Goal: Task Accomplishment & Management: Use online tool/utility

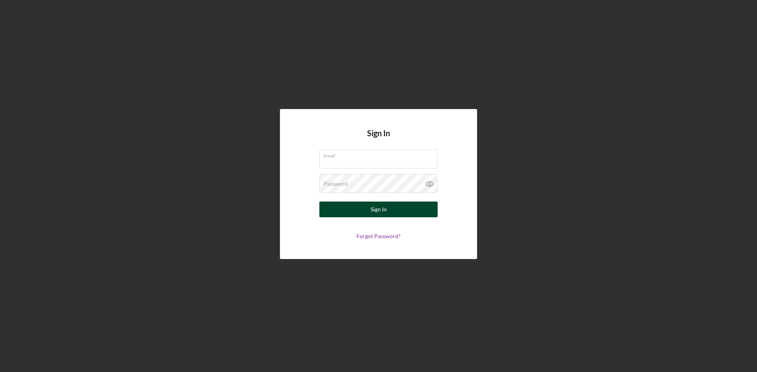
type input "[EMAIL_ADDRESS][DOMAIN_NAME]"
click at [361, 207] on button "Sign In" at bounding box center [378, 210] width 118 height 16
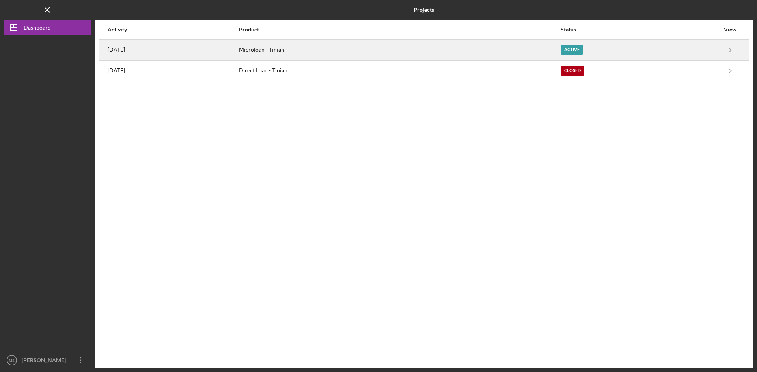
click at [153, 48] on div "[DATE]" at bounding box center [173, 50] width 130 height 20
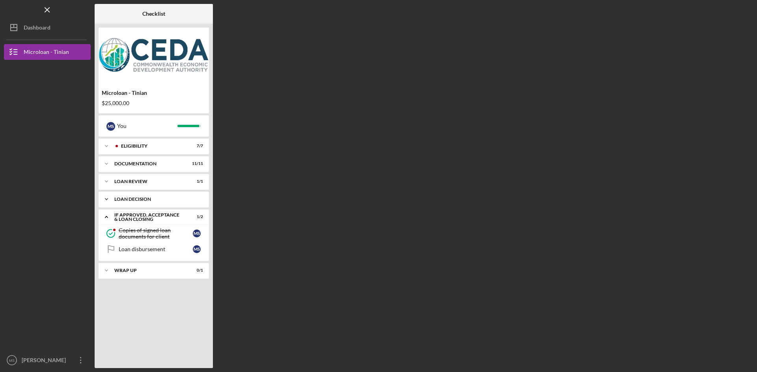
click at [112, 195] on icon "Icon/Expander" at bounding box center [107, 199] width 16 height 16
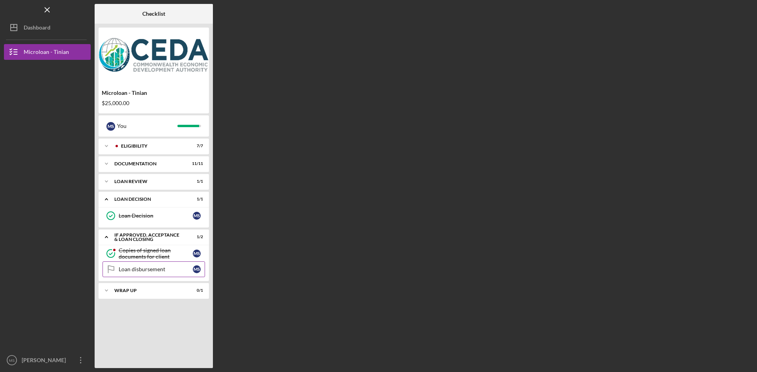
click at [131, 267] on div "Loan disbursement" at bounding box center [156, 269] width 74 height 6
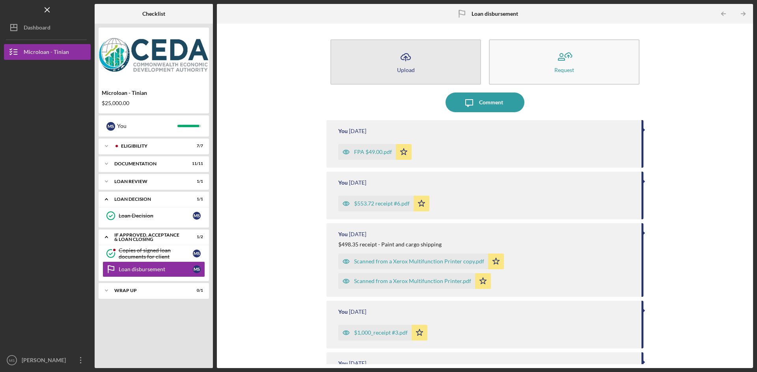
click at [396, 58] on icon "Icon/Upload" at bounding box center [406, 57] width 20 height 20
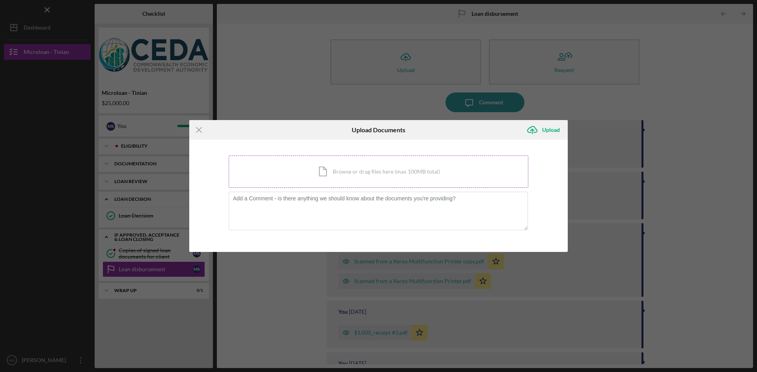
click at [379, 160] on div "Icon/Document Browse or drag files here (max 100MB total) Tap to choose files o…" at bounding box center [378, 172] width 299 height 32
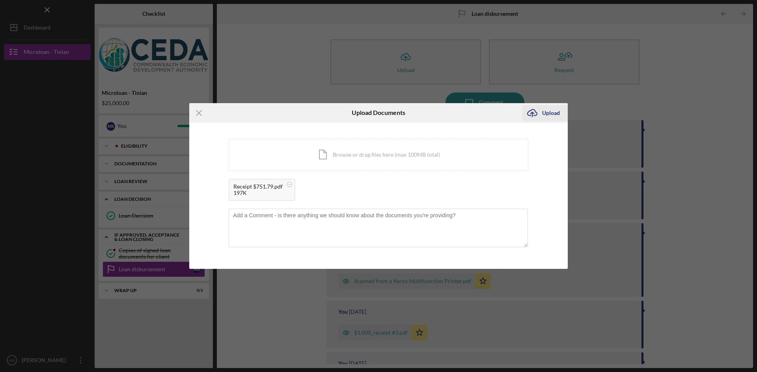
click at [549, 112] on div "Upload" at bounding box center [551, 113] width 18 height 16
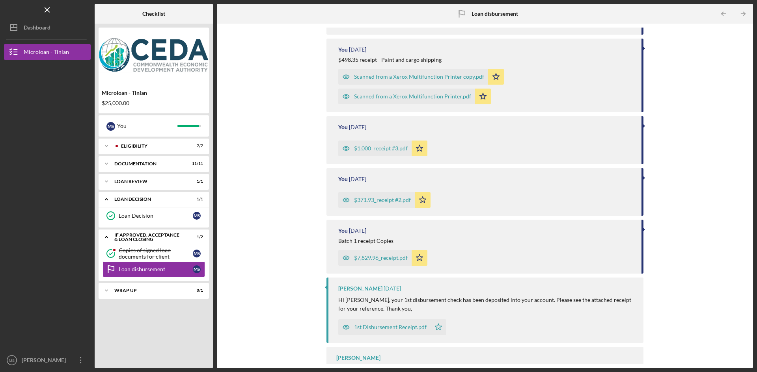
scroll to position [258, 0]
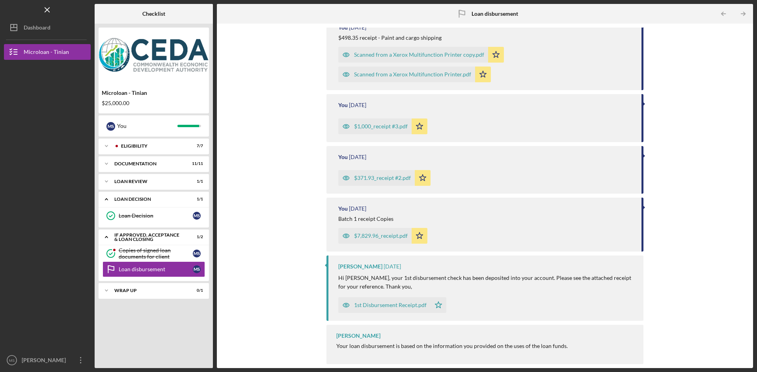
click at [404, 305] on div "1st Disbursement Receipt.pdf" at bounding box center [390, 305] width 72 height 6
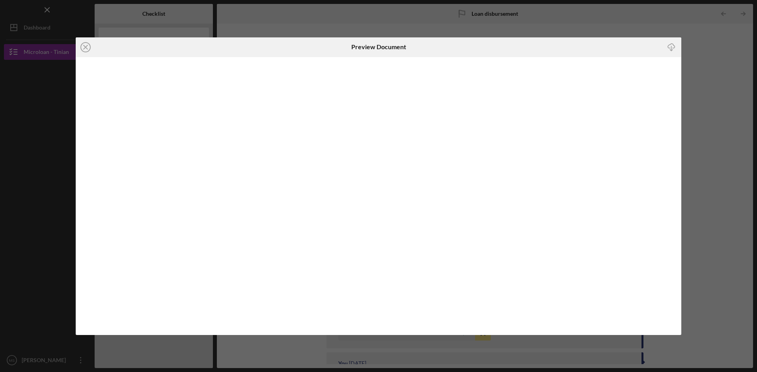
scroll to position [258, 0]
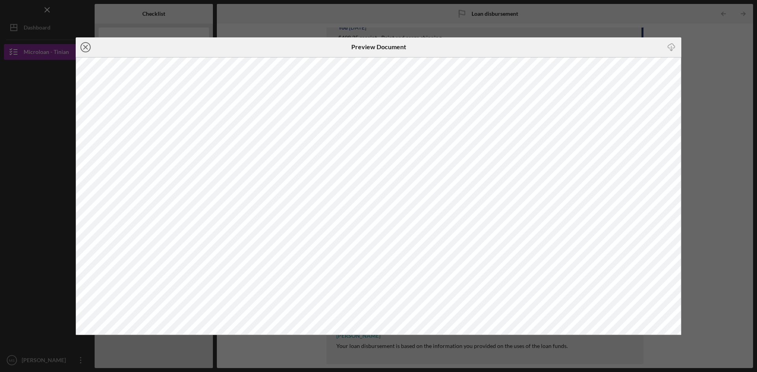
click at [84, 46] on line at bounding box center [86, 47] width 4 height 4
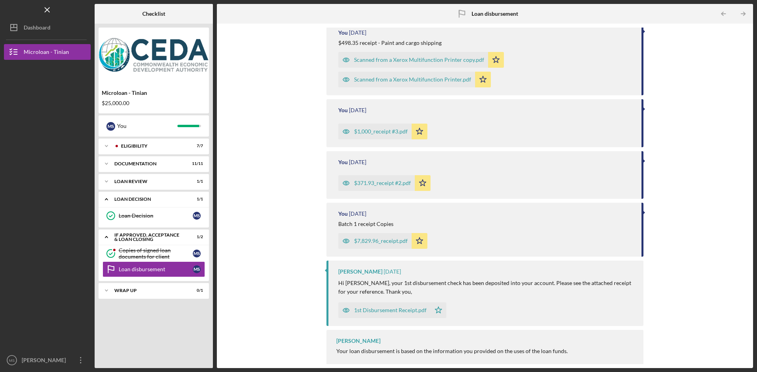
scroll to position [258, 0]
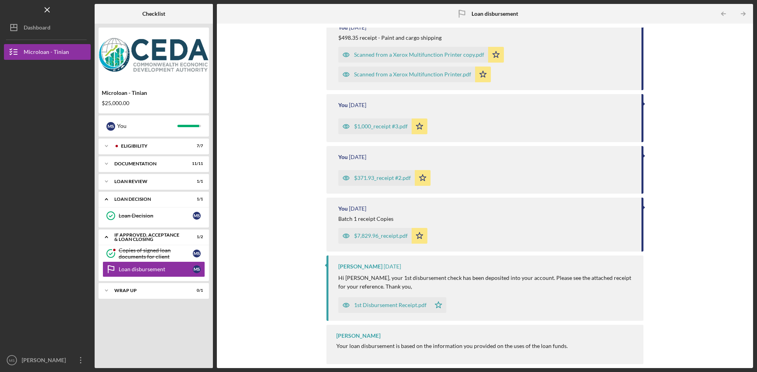
drag, startPoint x: 749, startPoint y: 255, endPoint x: 721, endPoint y: 136, distance: 122.2
click at [721, 136] on div "Icon/Upload Upload Request Icon/Message Comment You 1 minute ago Receipt $751.7…" at bounding box center [485, 196] width 536 height 345
click at [726, 93] on div "Icon/Upload Upload Request Icon/Message Comment You 1 minute ago Receipt $751.7…" at bounding box center [485, 196] width 528 height 337
drag, startPoint x: 745, startPoint y: 180, endPoint x: 742, endPoint y: 54, distance: 125.4
click at [744, 51] on div "Icon/Upload Upload Request Icon/Message Comment You 1 minute ago Receipt $751.7…" at bounding box center [485, 196] width 528 height 337
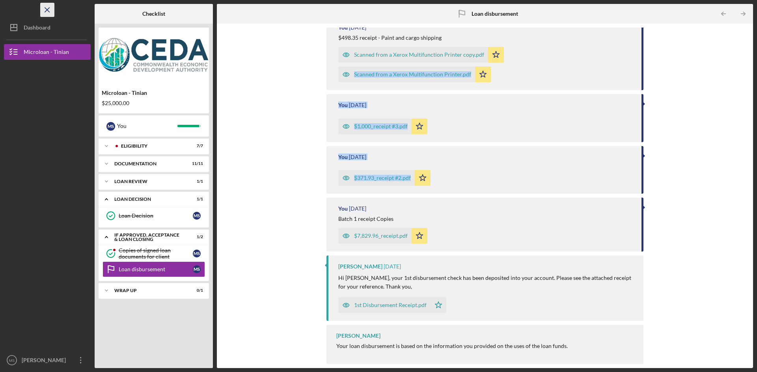
click at [47, 11] on icon "Icon/Menu Close" at bounding box center [48, 10] width 18 height 18
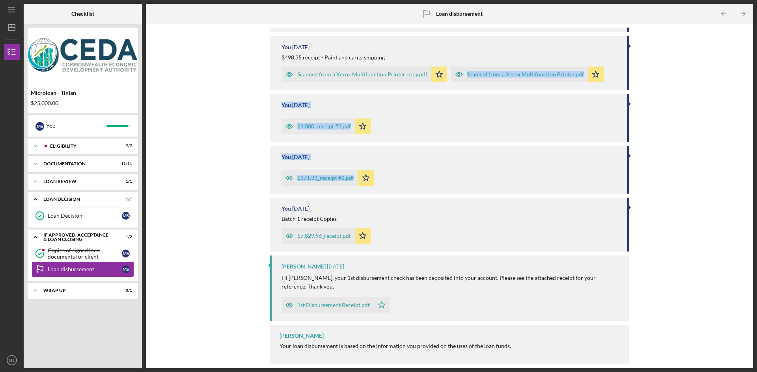
scroll to position [230, 0]
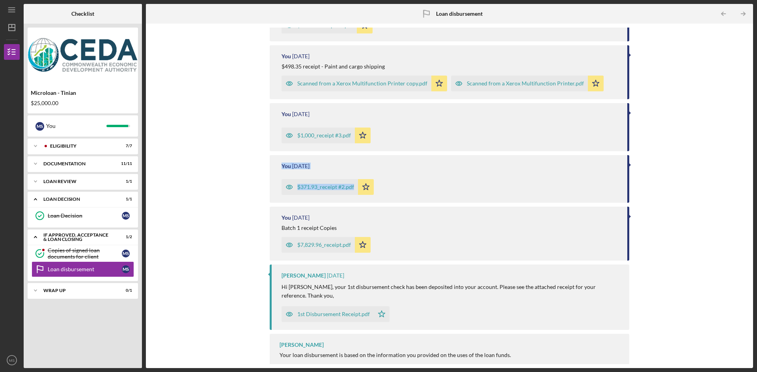
drag, startPoint x: 749, startPoint y: 192, endPoint x: 749, endPoint y: 125, distance: 67.0
click at [749, 125] on div "Icon/Upload Upload Request Icon/Message Comment You 1 minute ago Receipt $751.7…" at bounding box center [449, 196] width 607 height 345
click at [712, 163] on div "Icon/Upload Upload Request Icon/Message Comment You 1 minute ago Receipt $751.7…" at bounding box center [449, 196] width 599 height 337
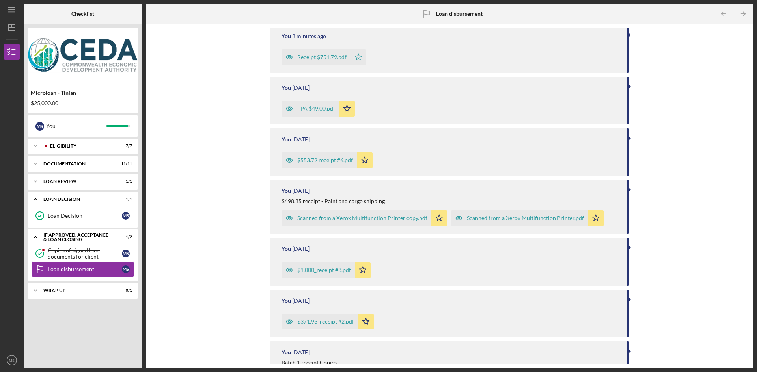
scroll to position [0, 0]
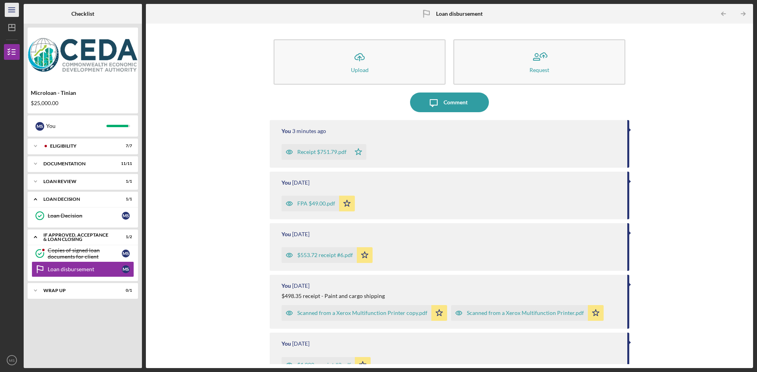
click at [17, 7] on icon "Icon/Menu" at bounding box center [12, 10] width 18 height 18
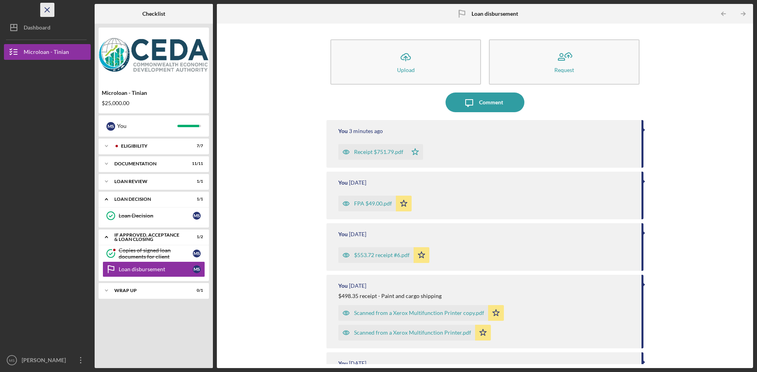
click at [51, 8] on icon "Icon/Menu Close" at bounding box center [48, 10] width 18 height 18
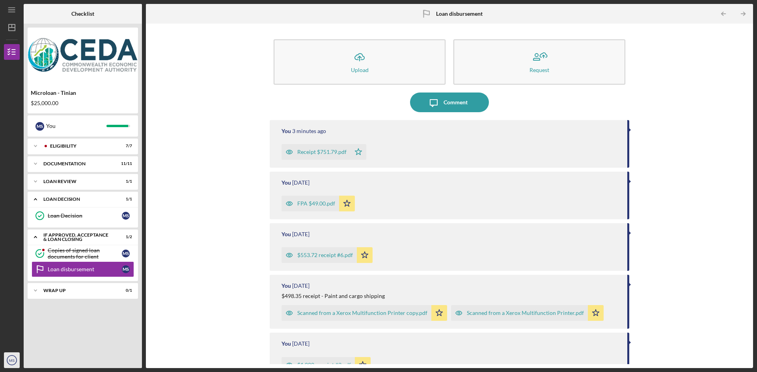
click at [6, 359] on icon "MS" at bounding box center [12, 361] width 16 height 20
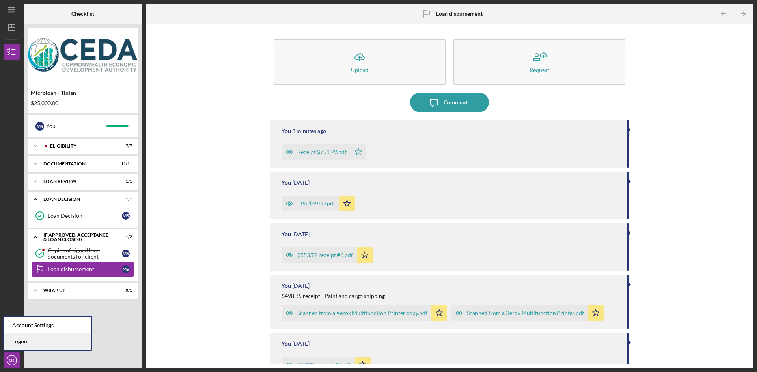
click at [14, 344] on link "Logout" at bounding box center [47, 342] width 87 height 16
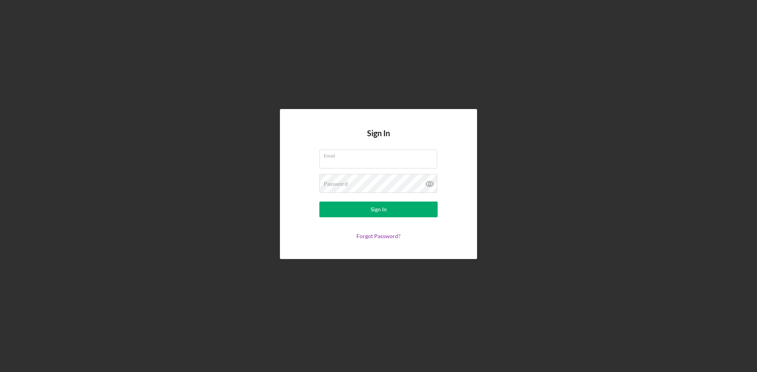
type input "[EMAIL_ADDRESS][DOMAIN_NAME]"
